Goal: Register for event/course

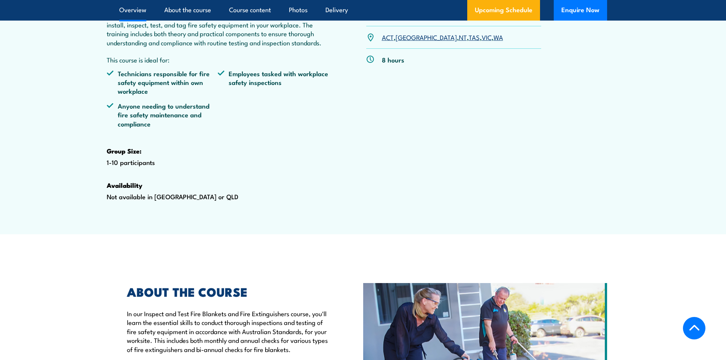
scroll to position [158, 0]
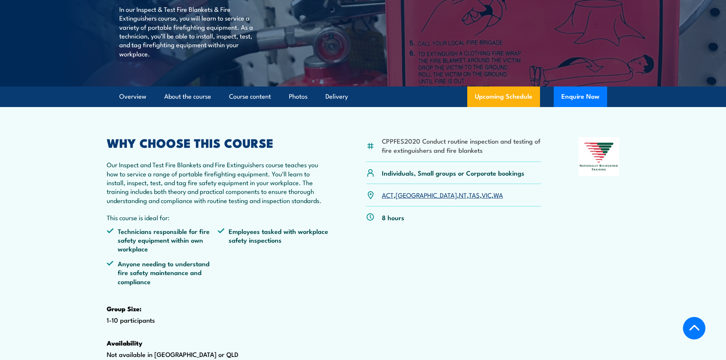
click at [485, 251] on div "CPPFES2020 Conduct routine inspection and testing of fire extinguishers and fir…" at bounding box center [453, 260] width 175 height 246
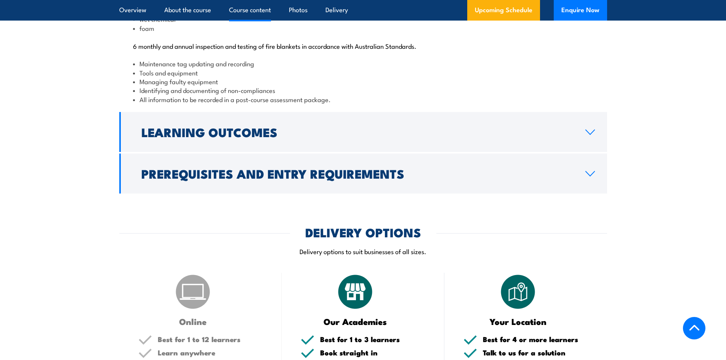
scroll to position [952, 0]
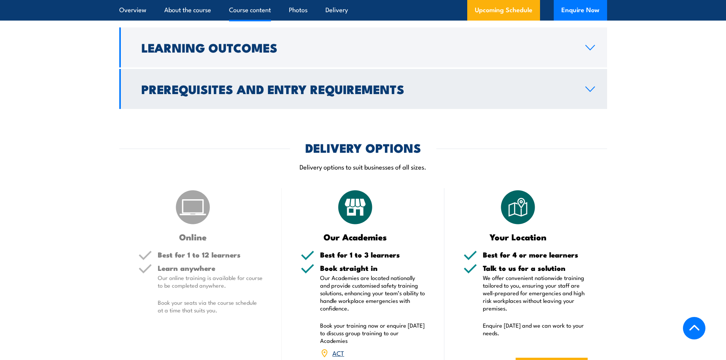
click at [328, 94] on h2 "Prerequisites and Entry Requirements" at bounding box center [357, 88] width 432 height 11
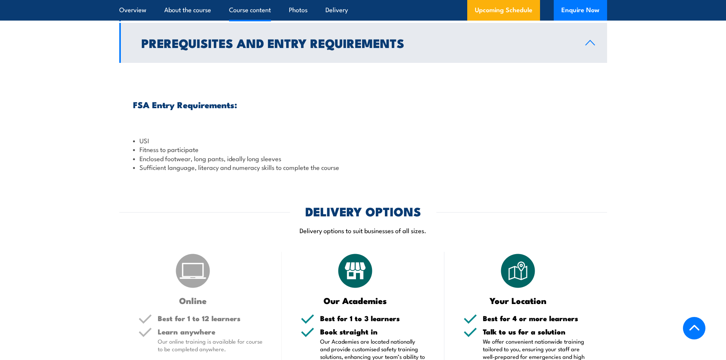
scroll to position [850, 0]
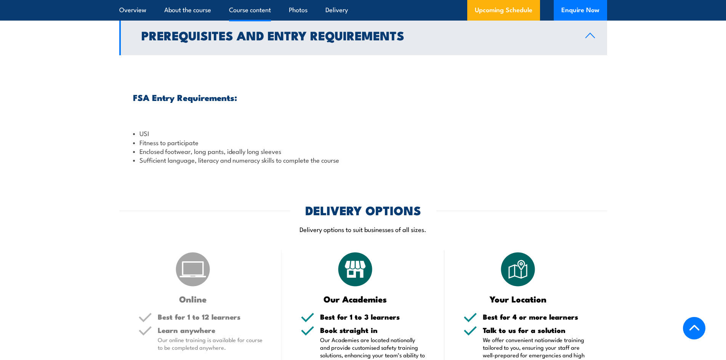
click at [237, 40] on h2 "Prerequisites and Entry Requirements" at bounding box center [357, 35] width 432 height 11
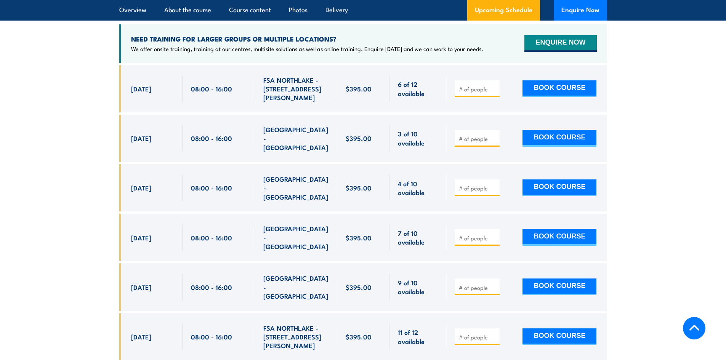
scroll to position [1307, 0]
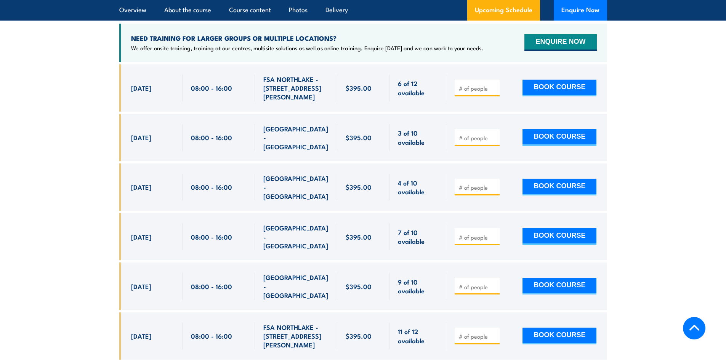
click at [687, 135] on section "UPCOMING SCHEDULE FOR - "Inspect and test fire blankets and fire extinguishers …" at bounding box center [363, 153] width 726 height 435
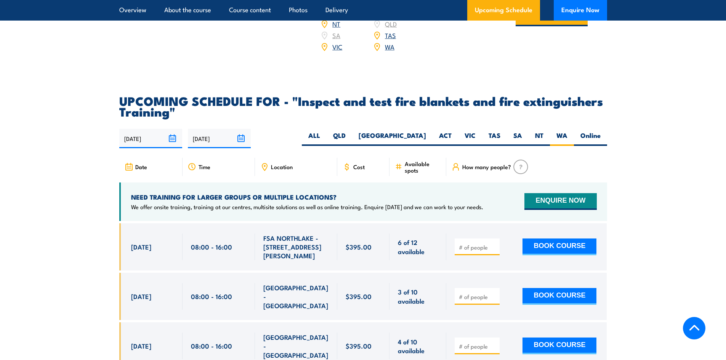
scroll to position [1146, 0]
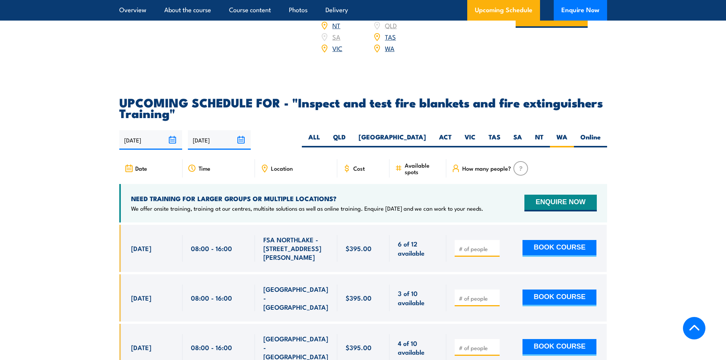
click at [676, 213] on section "UPCOMING SCHEDULE FOR - "Inspect and test fire blankets and fire extinguishers …" at bounding box center [363, 314] width 726 height 435
click at [470, 253] on input "number" at bounding box center [478, 249] width 38 height 8
type input "6"
type input "2"
click at [522, 240] on button "BOOK COURSE" at bounding box center [559, 248] width 74 height 17
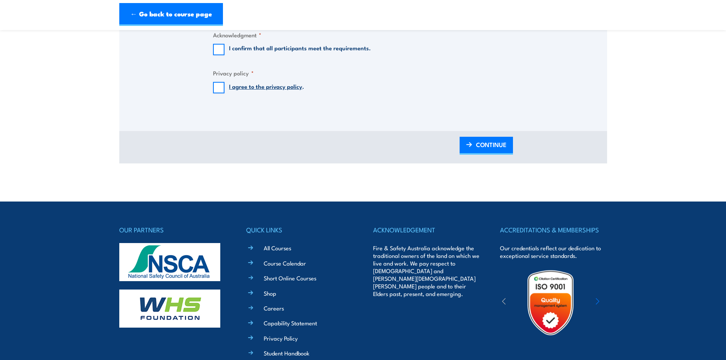
scroll to position [800, 0]
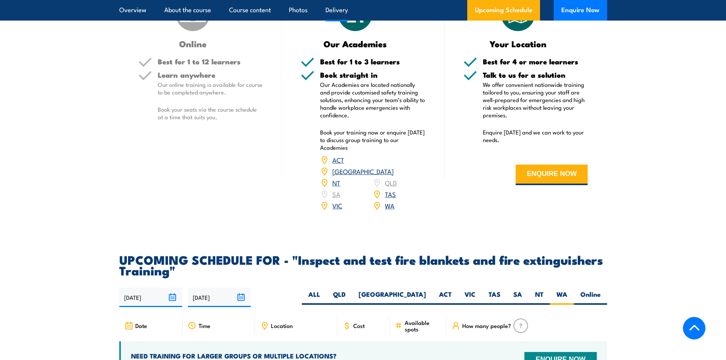
scroll to position [1146, 0]
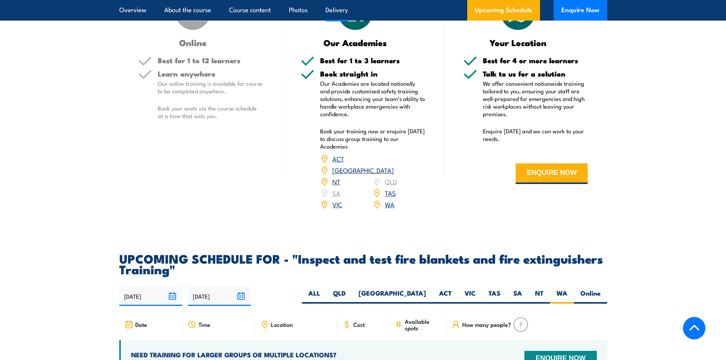
click at [631, 107] on section "DELIVERY OPTIONS Delivery options to suit businesses of all sizes. Online Best …" at bounding box center [363, 84] width 726 height 272
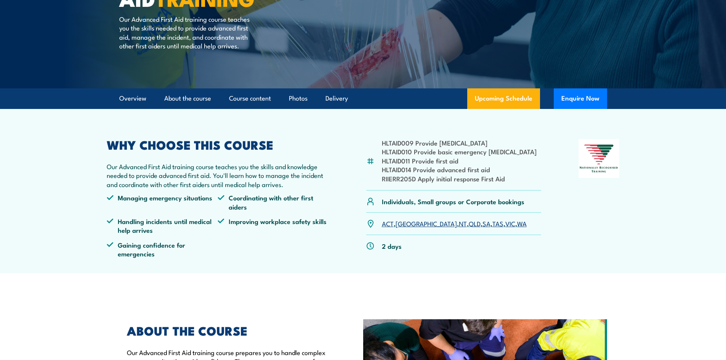
scroll to position [114, 0]
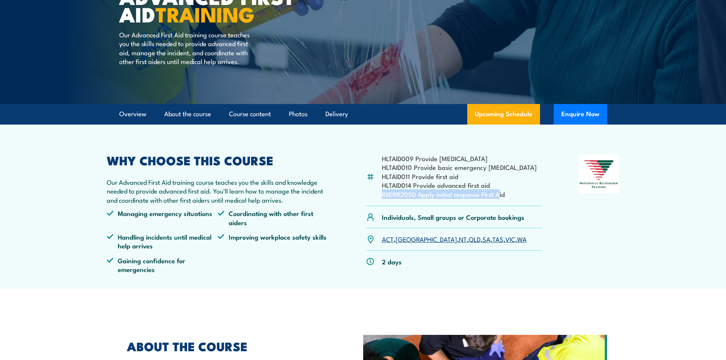
drag, startPoint x: 499, startPoint y: 192, endPoint x: 372, endPoint y: 191, distance: 126.8
click at [372, 191] on div "HLTAID009 Provide cardiopulmonary resuscitation HLTAID010 Provide basic emergen…" at bounding box center [453, 180] width 175 height 51
click at [230, 253] on ul "Managing emergency situations Coordinating with other first aiders Handling inc…" at bounding box center [218, 244] width 222 height 70
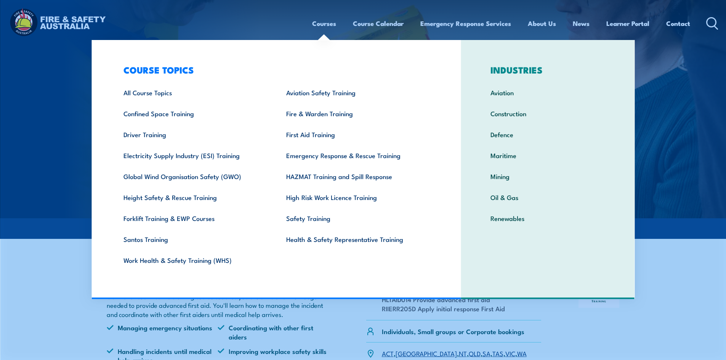
click at [328, 24] on link "Courses" at bounding box center [324, 23] width 24 height 20
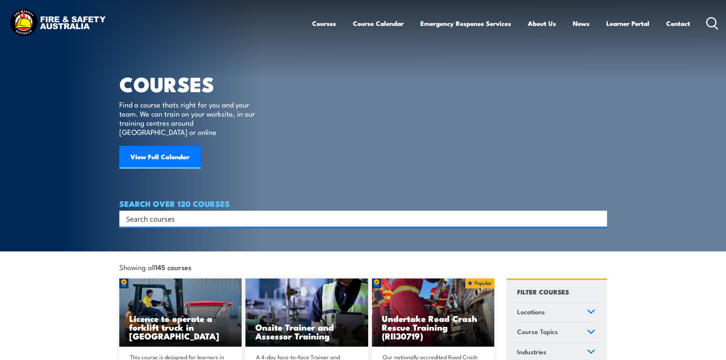
click at [261, 218] on div "Search Filter by Locations Australian Capital Territory New South Wales Norther…" at bounding box center [362, 219] width 487 height 16
click at [239, 213] on input "Search input" at bounding box center [358, 218] width 464 height 11
type input "first aid"
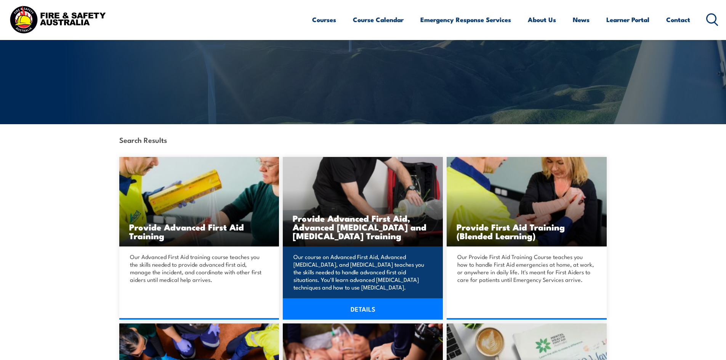
scroll to position [114, 0]
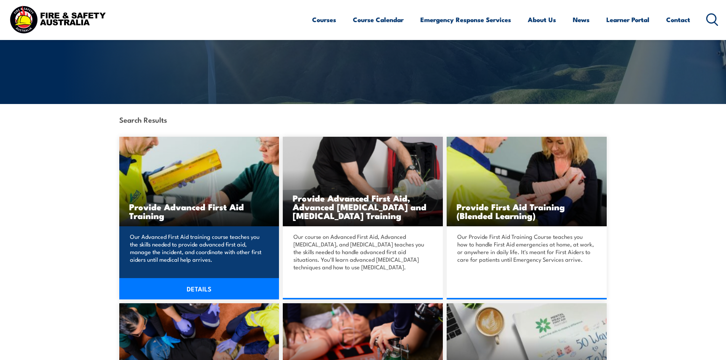
click at [209, 196] on img at bounding box center [199, 182] width 160 height 90
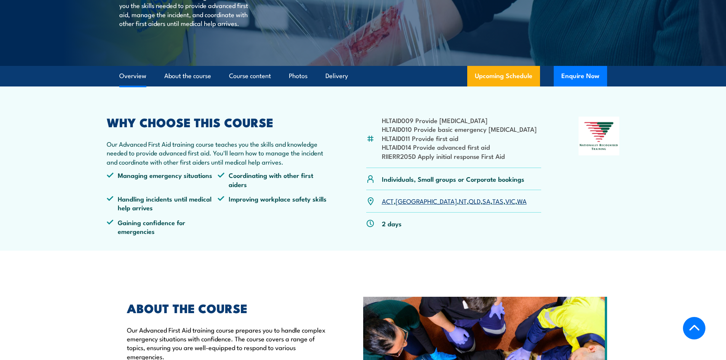
click at [667, 219] on section "HLTAID009 Provide [MEDICAL_DATA] HLTAID010 Provide basic emergency [MEDICAL_DAT…" at bounding box center [363, 168] width 726 height 164
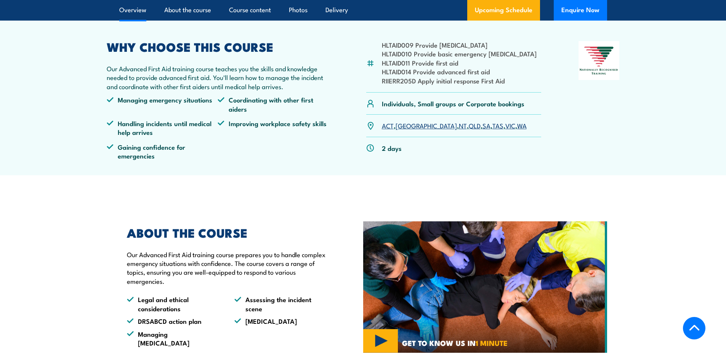
scroll to position [229, 0]
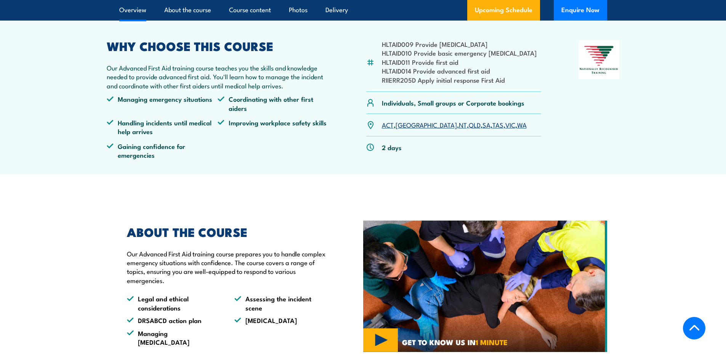
click at [517, 125] on link "WA" at bounding box center [522, 124] width 10 height 9
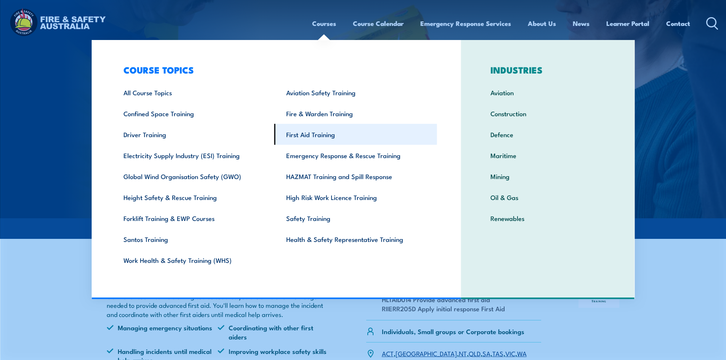
click at [314, 139] on link "First Aid Training" at bounding box center [355, 134] width 163 height 21
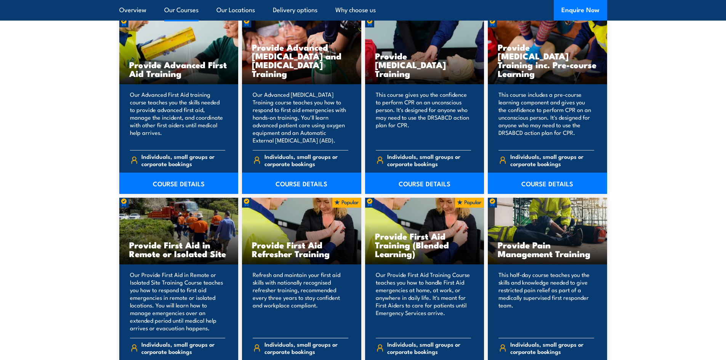
scroll to position [1028, 0]
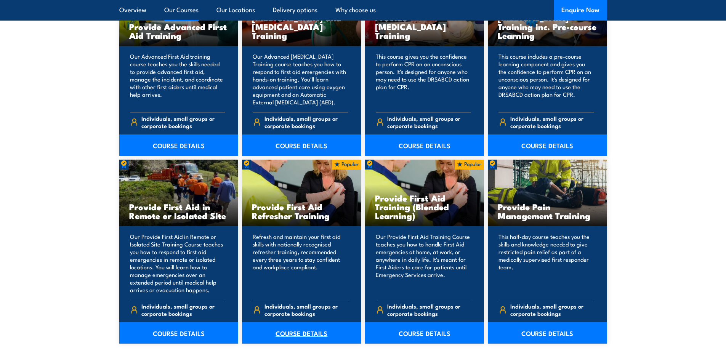
click at [300, 329] on link "COURSE DETAILS" at bounding box center [301, 332] width 119 height 21
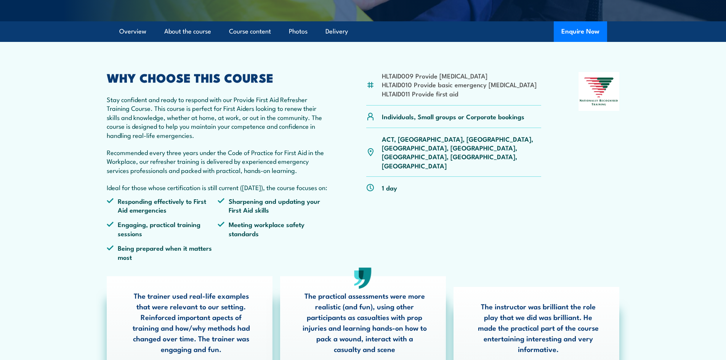
scroll to position [229, 0]
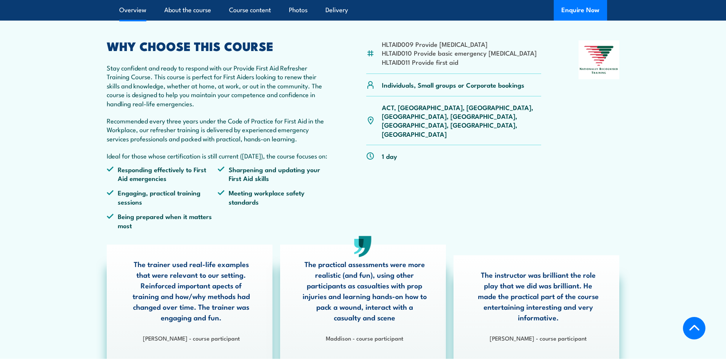
click at [489, 107] on p "ACT, NSW, NT, QLD, SA, TAS, VIC, WA" at bounding box center [462, 121] width 160 height 36
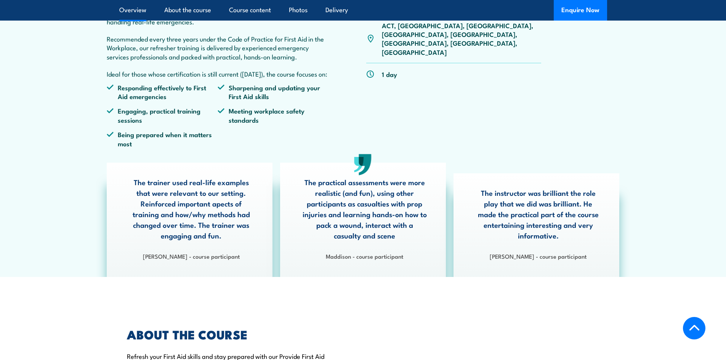
scroll to position [0, 0]
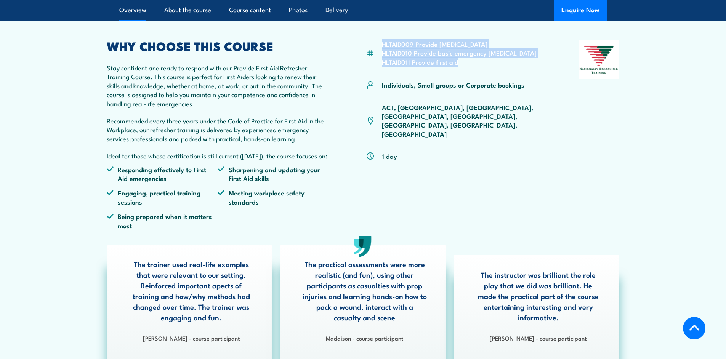
drag, startPoint x: 462, startPoint y: 62, endPoint x: 374, endPoint y: 47, distance: 88.5
click at [374, 47] on div "HLTAID009 Provide cardiopulmonary resuscitation HLTAID010 Provide basic emergen…" at bounding box center [453, 57] width 175 height 34
copy div "HLTAID009 Provide cardiopulmonary resuscitation HLTAID010 Provide basic emergen…"
click at [451, 174] on div "HLTAID009 Provide cardiopulmonary resuscitation HLTAID010 Provide basic emergen…" at bounding box center [453, 137] width 175 height 195
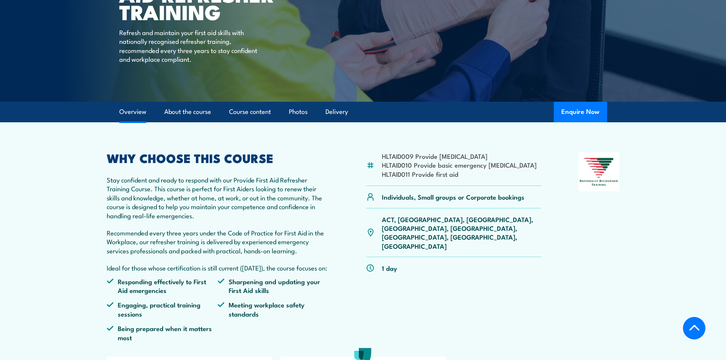
scroll to position [114, 0]
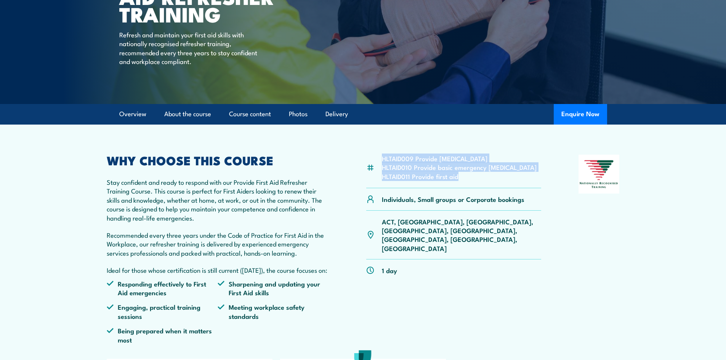
drag, startPoint x: 453, startPoint y: 171, endPoint x: 374, endPoint y: 155, distance: 80.8
click at [374, 155] on div "HLTAID009 Provide cardiopulmonary resuscitation HLTAID010 Provide basic emergen…" at bounding box center [453, 172] width 175 height 34
copy ul "HLTAID009 Provide cardiopulmonary resuscitation HLTAID010 Provide basic emergen…"
click at [535, 331] on div "HLTAID009 Provide [MEDICAL_DATA] HLTAID010 Provide basic emergency [MEDICAL_DAT…" at bounding box center [453, 252] width 175 height 195
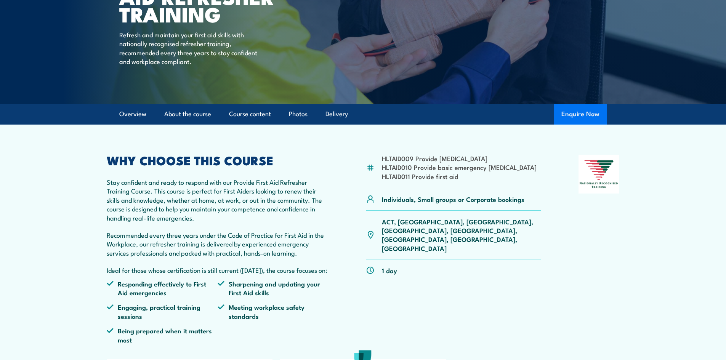
click at [573, 116] on button "Enquire Now" at bounding box center [579, 114] width 53 height 21
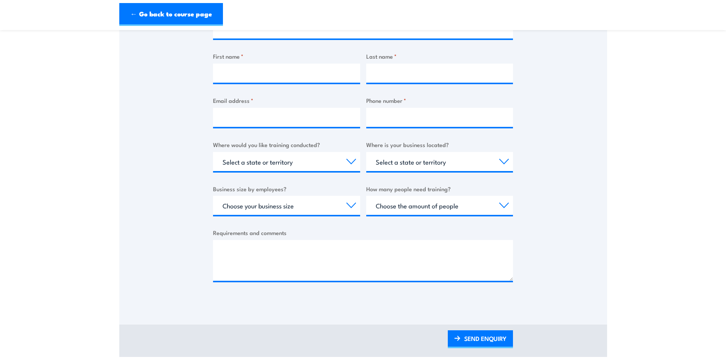
scroll to position [152, 0]
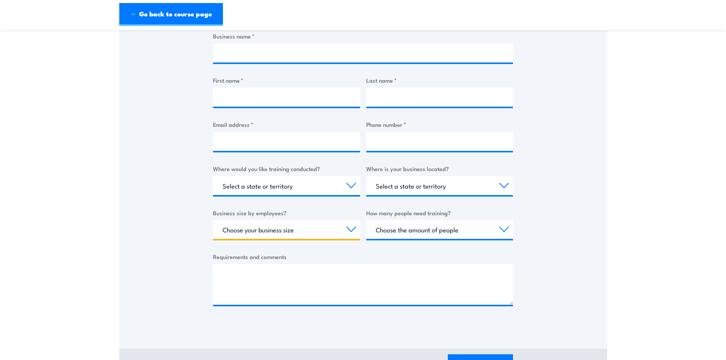
click at [326, 227] on select "Choose your business size 1 to 19 20 to 199 200+" at bounding box center [286, 229] width 147 height 19
click at [170, 160] on div "Thank you for your interest in this course. Speak to our sales team for tailore…" at bounding box center [362, 137] width 487 height 380
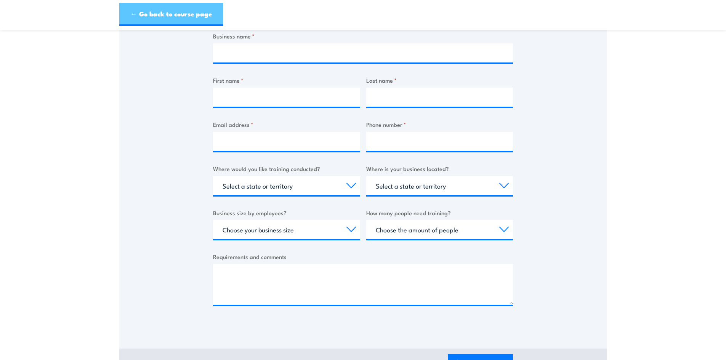
click at [144, 14] on link "← Go back to course page" at bounding box center [171, 14] width 104 height 23
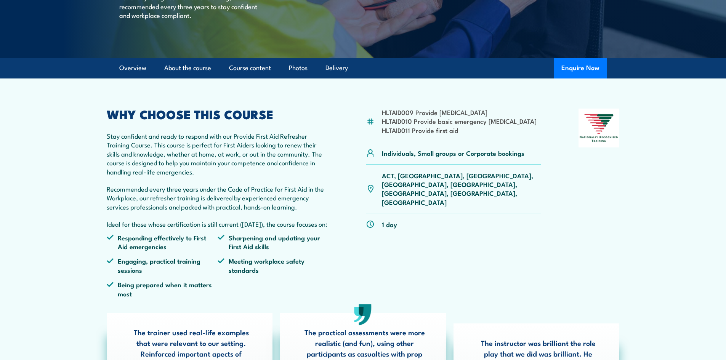
scroll to position [190, 0]
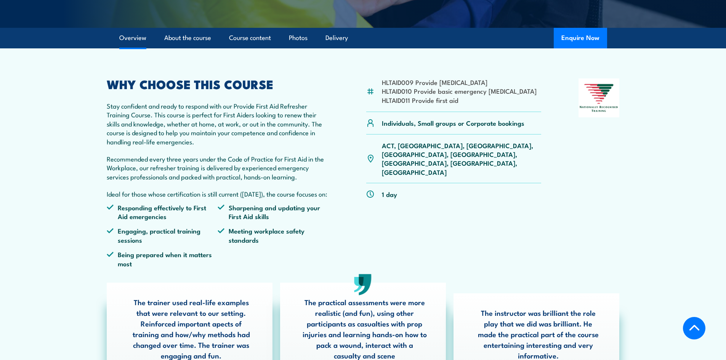
drag, startPoint x: 447, startPoint y: 190, endPoint x: 561, endPoint y: 82, distance: 157.9
click at [447, 190] on div "HLTAID009 Provide [MEDICAL_DATA] HLTAID010 Provide basic emergency [MEDICAL_DAT…" at bounding box center [453, 175] width 175 height 195
